Goal: Navigation & Orientation: Find specific page/section

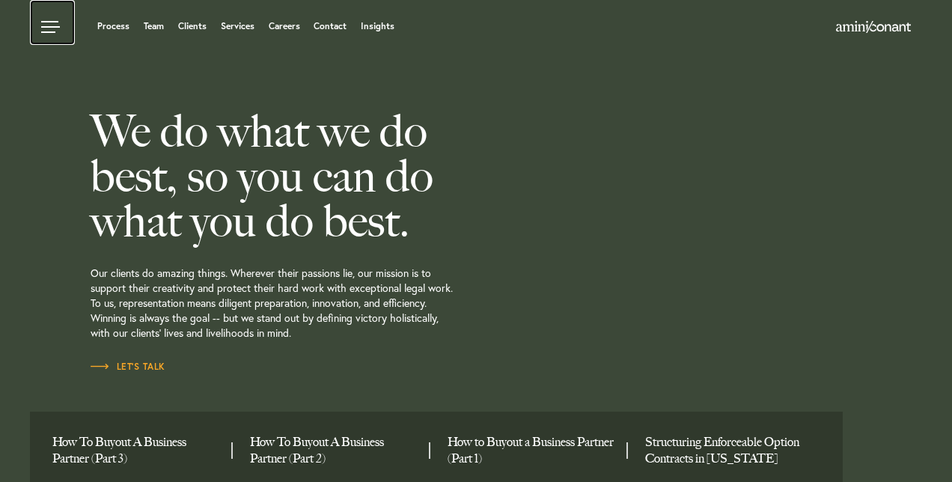
click at [46, 28] on link at bounding box center [52, 22] width 45 height 45
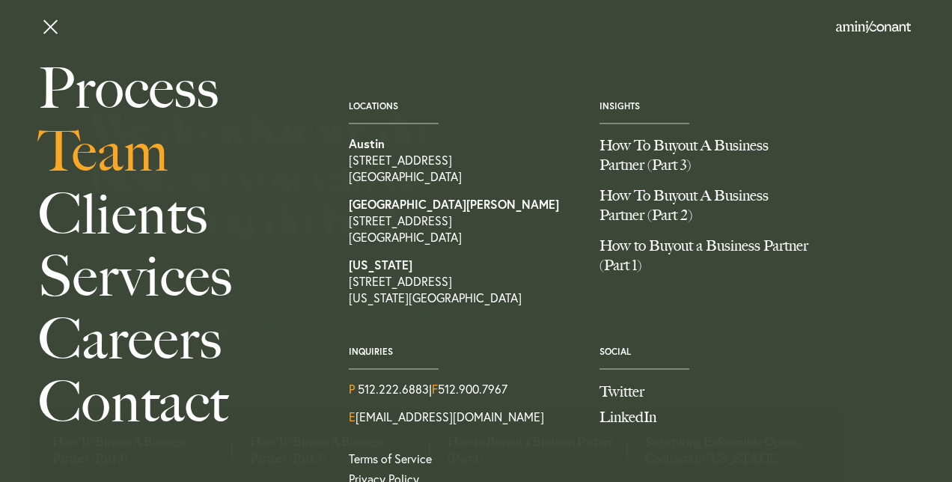
click at [131, 153] on link "Team" at bounding box center [176, 152] width 277 height 63
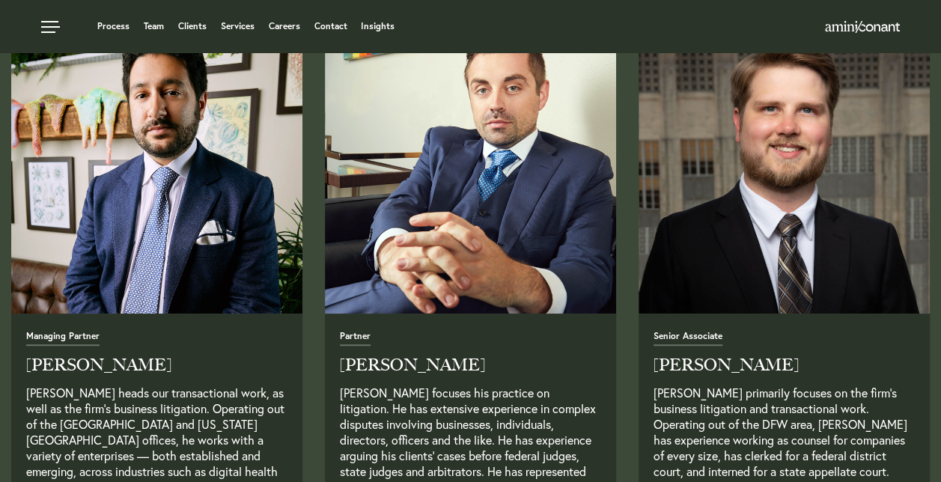
scroll to position [565, 0]
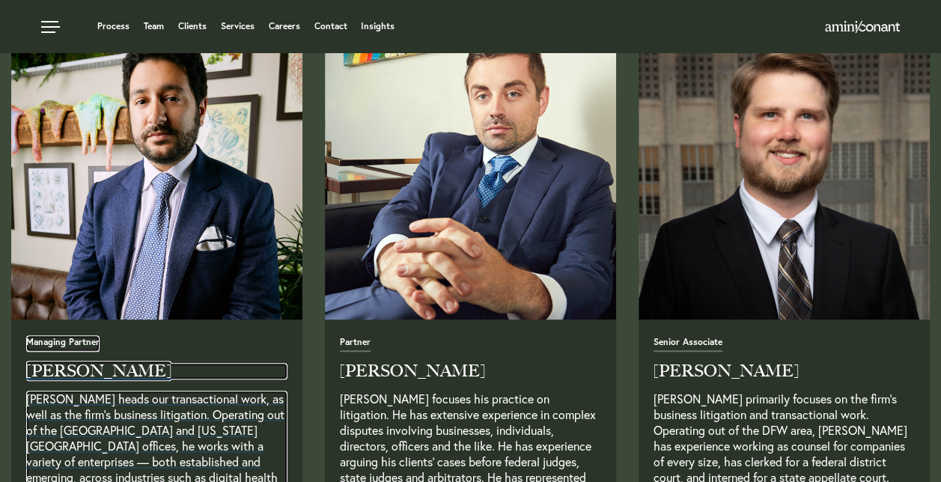
click at [108, 368] on h2 "Neema Amini" at bounding box center [156, 371] width 261 height 16
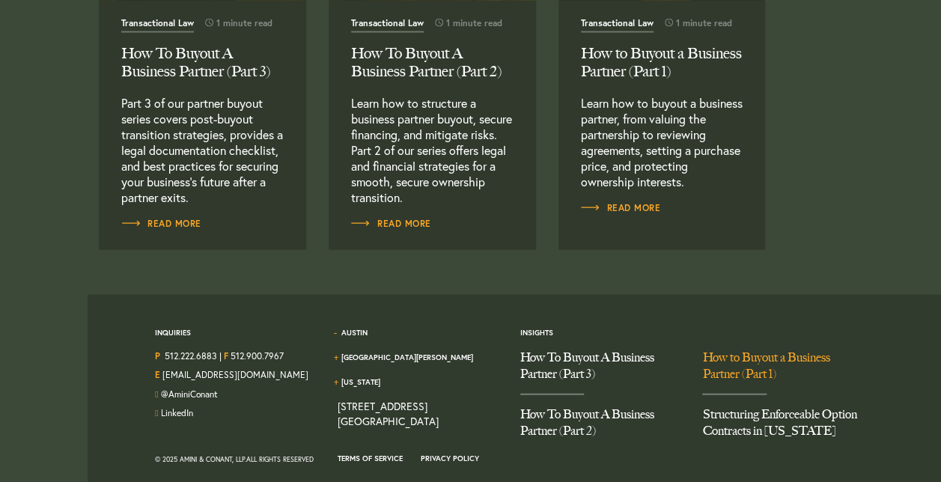
scroll to position [1667, 0]
